Goal: Navigation & Orientation: Understand site structure

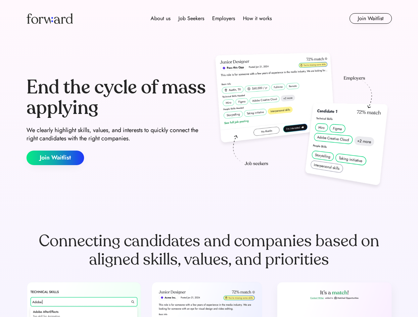
click at [209, 159] on div "End the cycle of mass applying We clearly highlight skills, values, and interes…" at bounding box center [208, 121] width 365 height 142
click at [209, 19] on div "About us Job Seekers Employers How it works" at bounding box center [211, 19] width 261 height 8
click at [50, 19] on img at bounding box center [49, 18] width 46 height 11
click at [211, 19] on div "About us Job Seekers Employers How it works" at bounding box center [211, 19] width 261 height 8
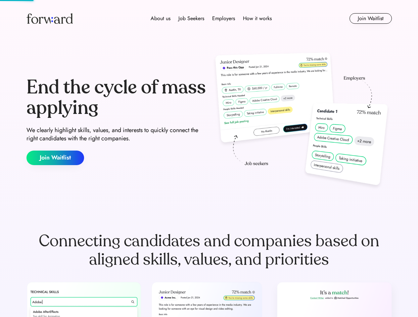
click at [160, 19] on div "About us" at bounding box center [160, 19] width 20 height 8
click at [191, 19] on div "Job Seekers" at bounding box center [191, 19] width 26 height 8
click at [223, 19] on div "Employers" at bounding box center [223, 19] width 23 height 8
click at [257, 19] on div "How it works" at bounding box center [257, 19] width 29 height 8
click at [370, 19] on button "Join Waitlist" at bounding box center [370, 18] width 42 height 11
